Goal: Navigation & Orientation: Find specific page/section

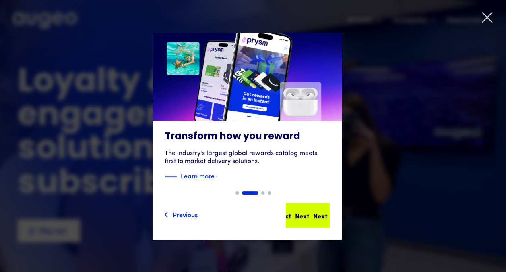
click at [317, 216] on div "Next" at bounding box center [320, 215] width 14 height 10
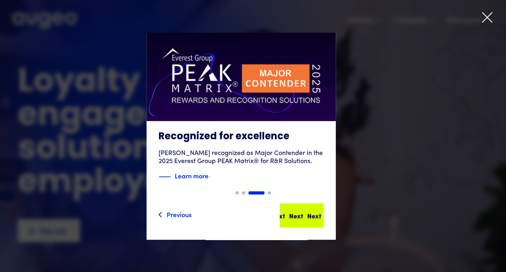
click at [309, 216] on div "Next" at bounding box center [302, 215] width 14 height 10
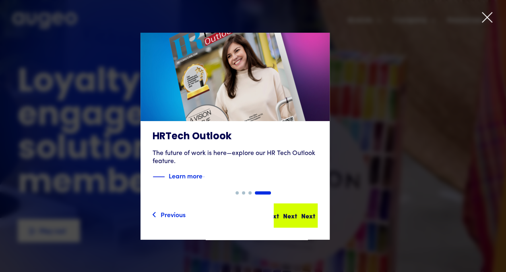
click at [315, 210] on div "Next" at bounding box center [308, 215] width 14 height 10
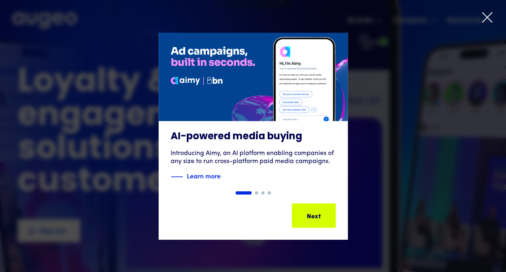
click at [488, 14] on icon at bounding box center [487, 17] width 12 height 12
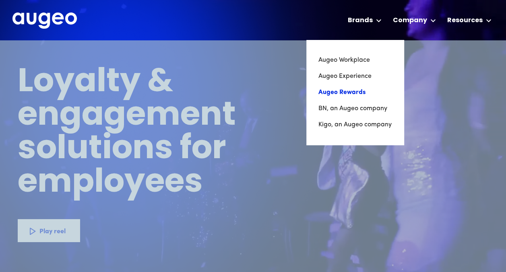
click at [354, 93] on link "Augeo Rewards" at bounding box center [355, 92] width 73 height 16
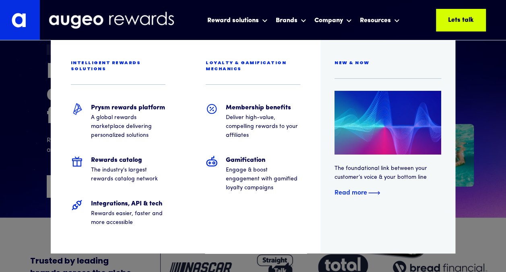
click at [362, 190] on div "Read more" at bounding box center [351, 192] width 33 height 10
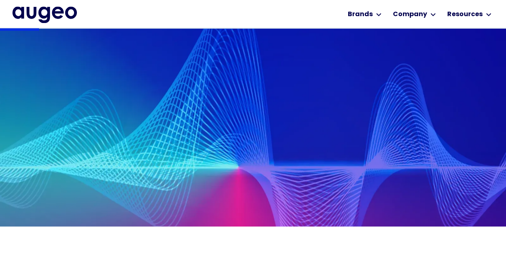
scroll to position [325, 0]
